Goal: Information Seeking & Learning: Find specific fact

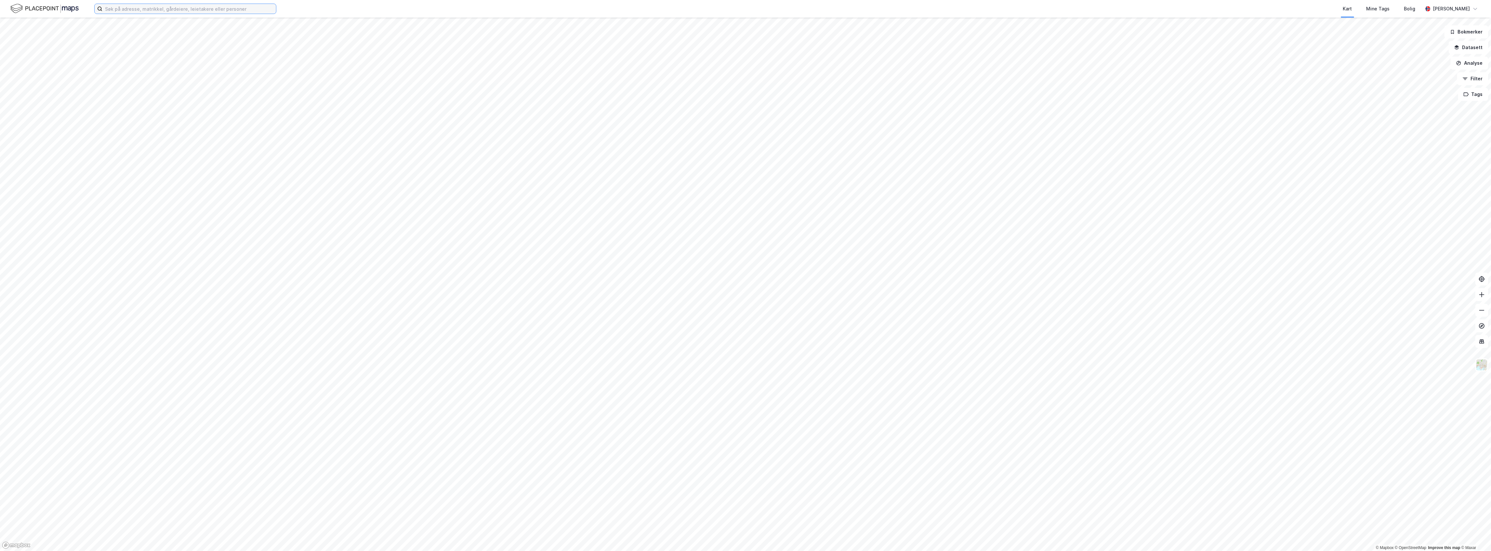
click at [198, 8] on input at bounding box center [189, 9] width 174 height 10
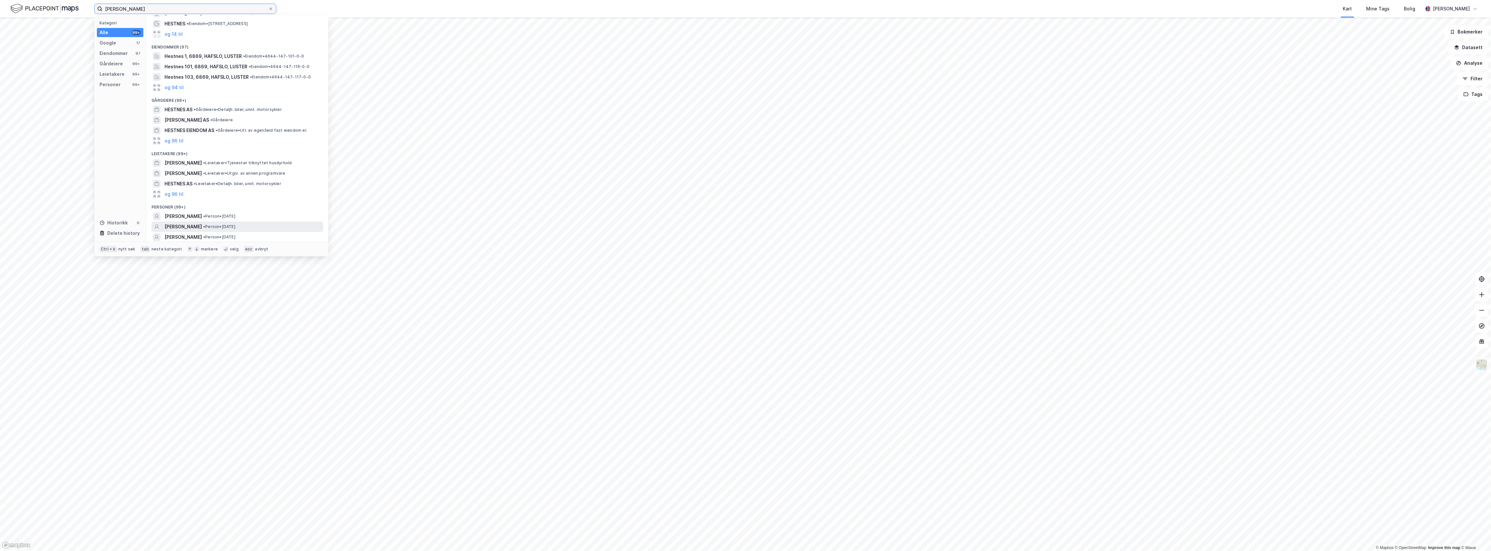
scroll to position [40, 0]
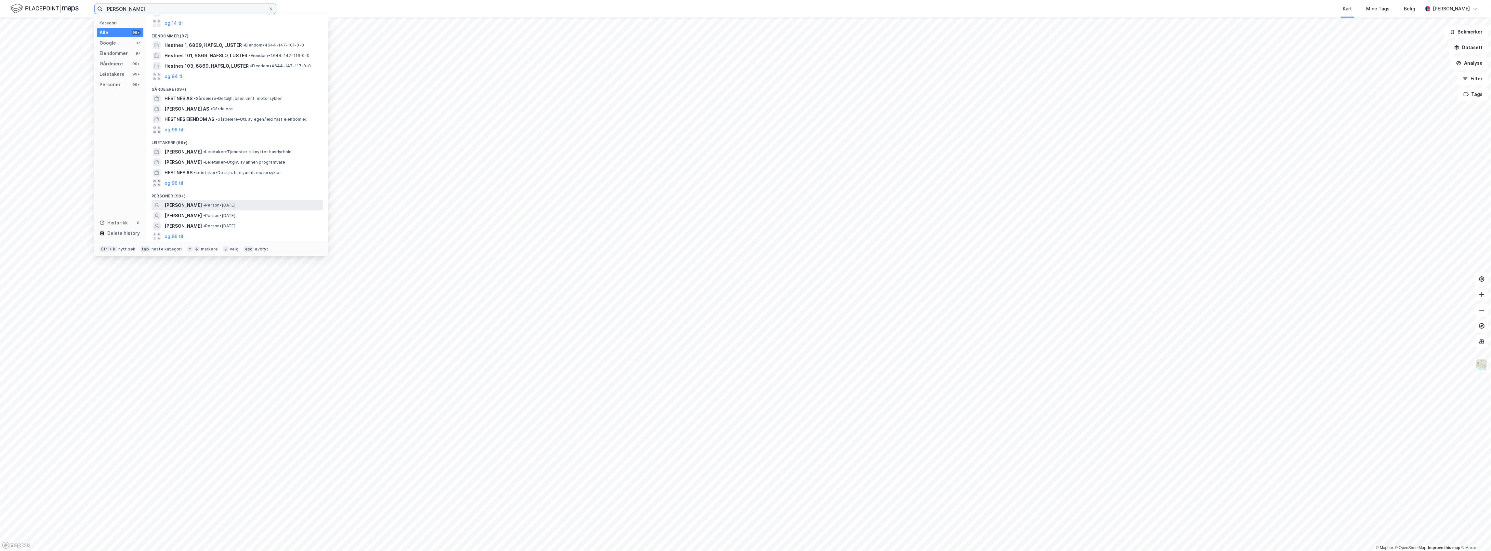
type input "[PERSON_NAME]"
click at [267, 207] on div "[PERSON_NAME] • Person • [DATE]" at bounding box center [243, 205] width 157 height 8
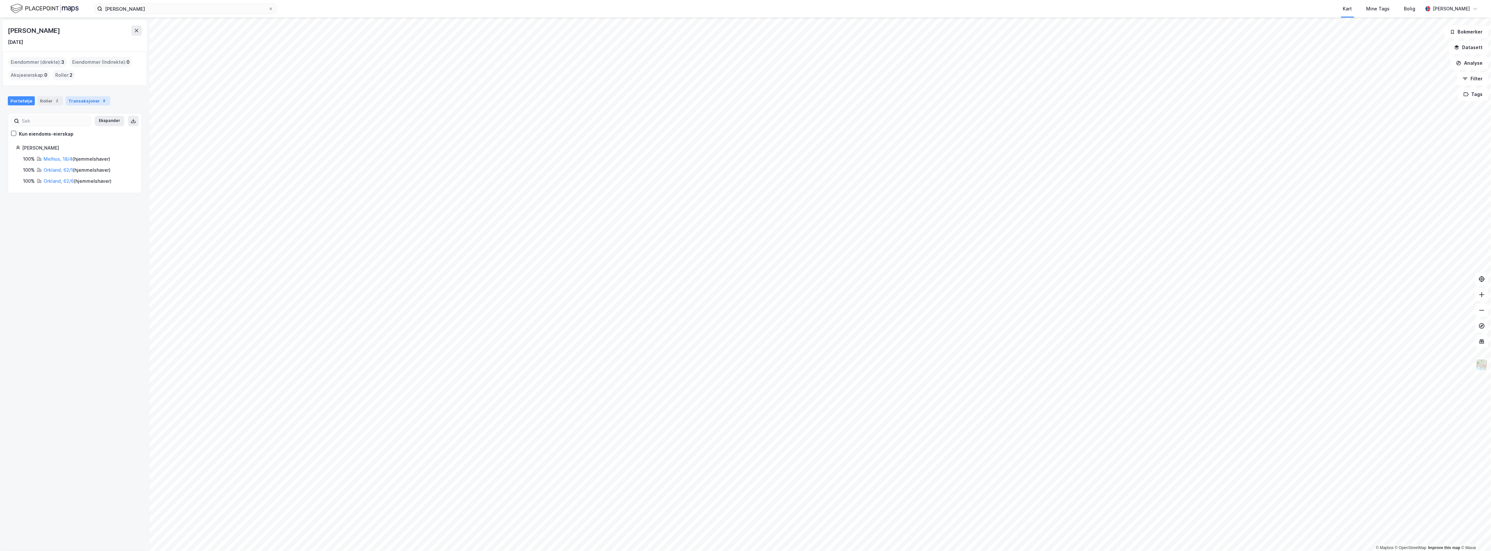
click at [85, 101] on div "Transaksjoner 8" at bounding box center [88, 100] width 45 height 9
click at [42, 95] on div "Portefølje Roller 2 Transaksjoner 8" at bounding box center [75, 98] width 150 height 20
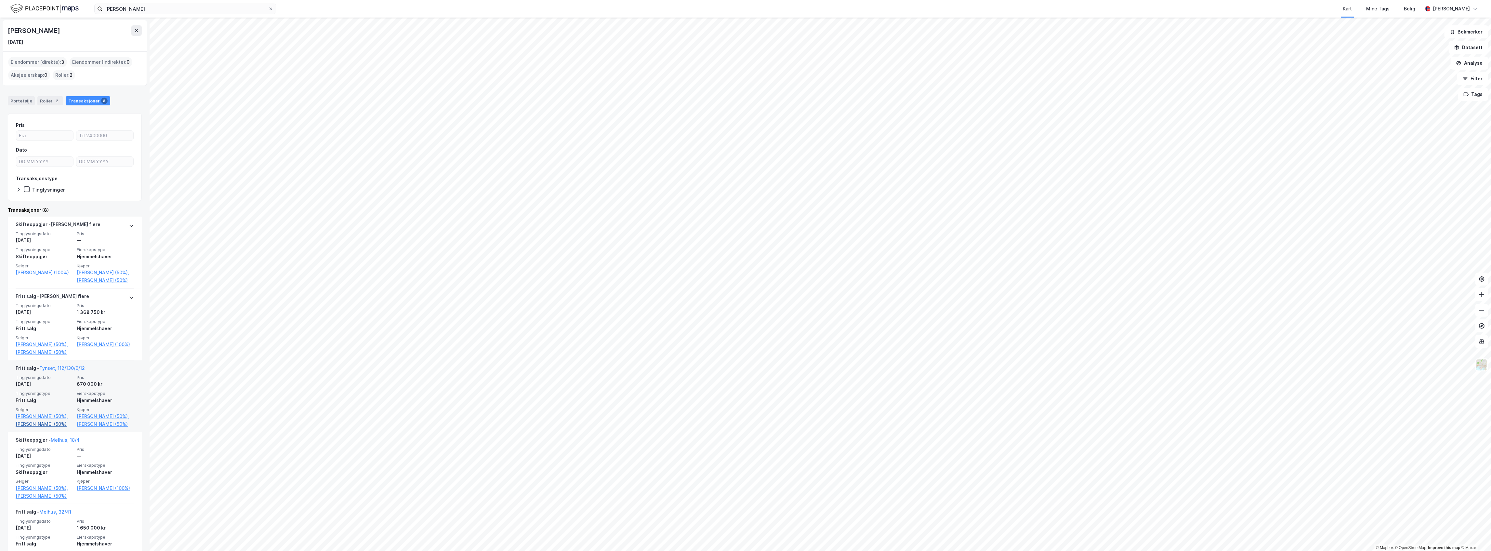
click at [51, 425] on link "[PERSON_NAME] (50%)" at bounding box center [44, 424] width 57 height 8
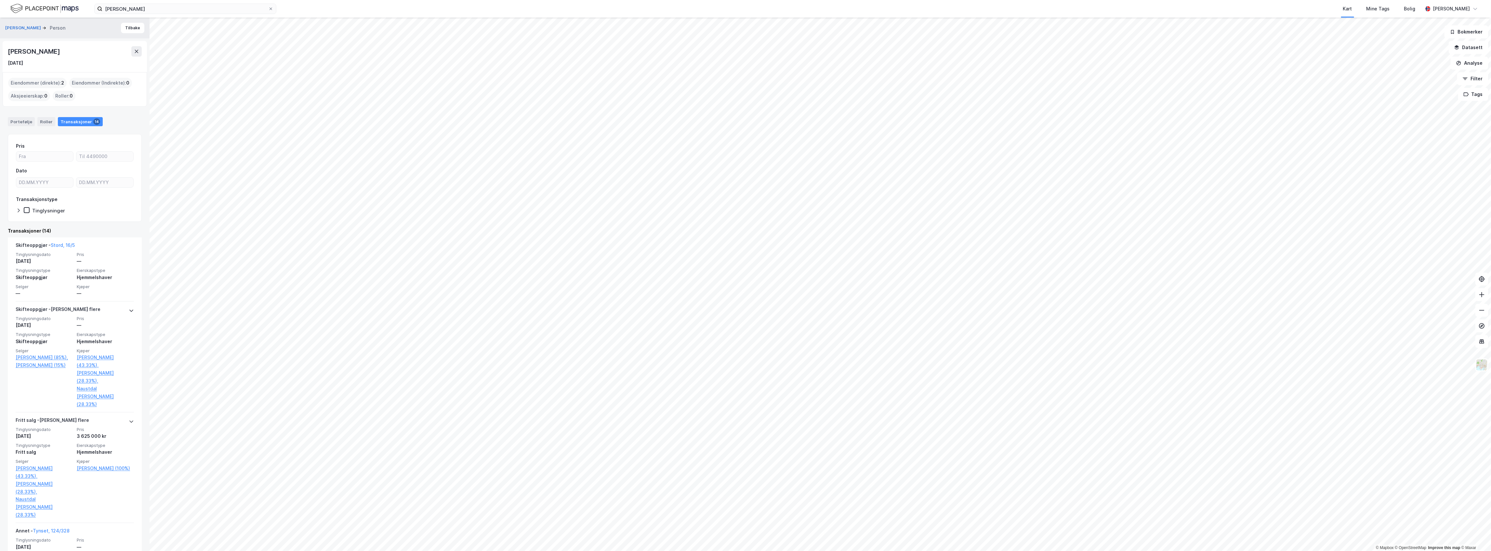
drag, startPoint x: 63, startPoint y: 46, endPoint x: 8, endPoint y: 45, distance: 54.6
click at [8, 45] on div "[PERSON_NAME] [DATE]" at bounding box center [75, 56] width 144 height 31
copy div "[PERSON_NAME]"
